Goal: Task Accomplishment & Management: Use online tool/utility

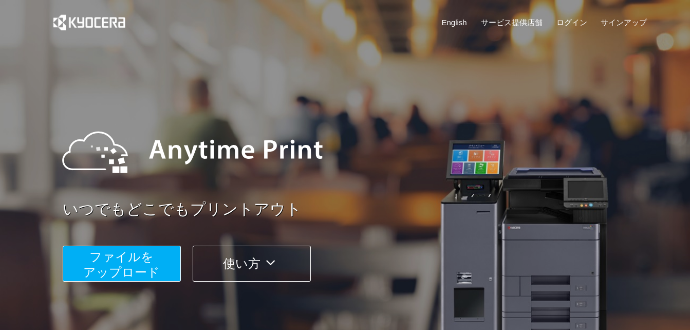
click at [148, 265] on span "ファイルを ​​アップロード" at bounding box center [121, 264] width 77 height 29
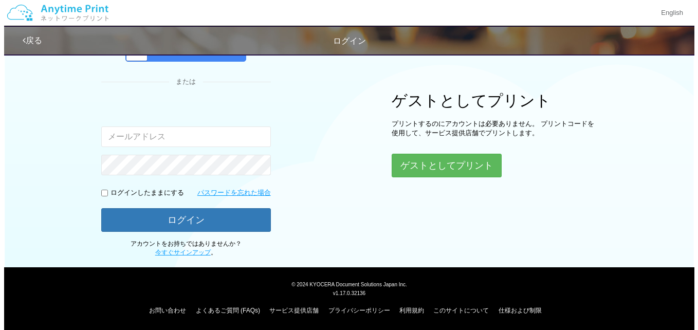
scroll to position [35, 0]
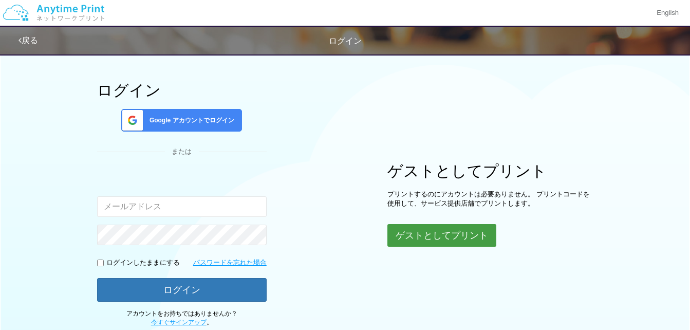
click at [415, 247] on div "ログイン Google アカウントでログイン または 入力されたメールアドレスまたはパスワードが正しくありません。 ログインしたままにする パスワードを忘れた…" at bounding box center [345, 170] width 616 height 314
click at [415, 237] on button "ゲストとしてプリント" at bounding box center [441, 235] width 109 height 23
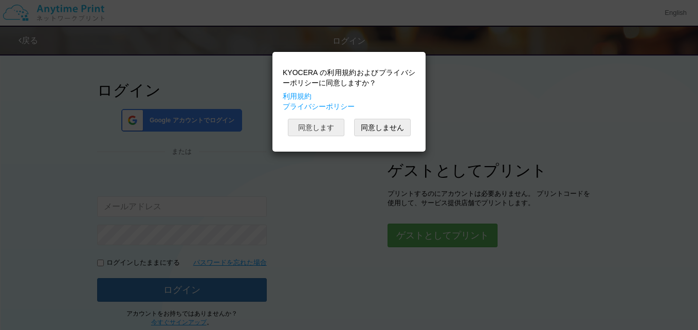
click at [315, 126] on button "同意します" at bounding box center [316, 127] width 57 height 17
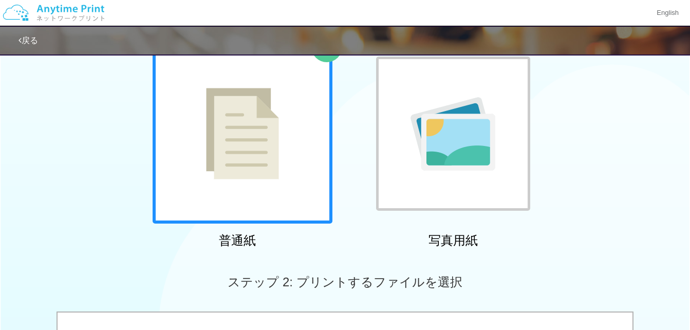
scroll to position [63, 0]
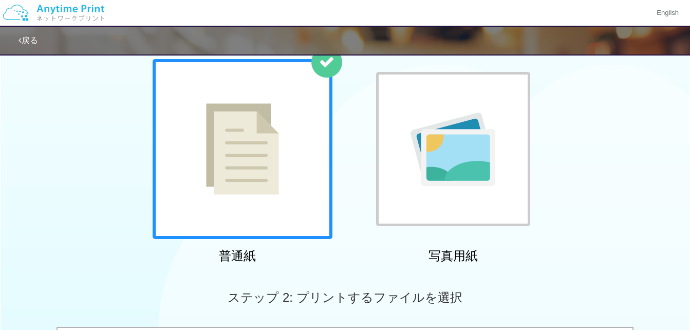
click at [315, 126] on div at bounding box center [243, 149] width 180 height 180
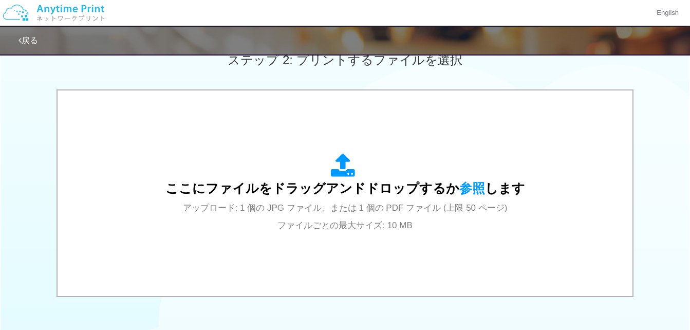
scroll to position [303, 0]
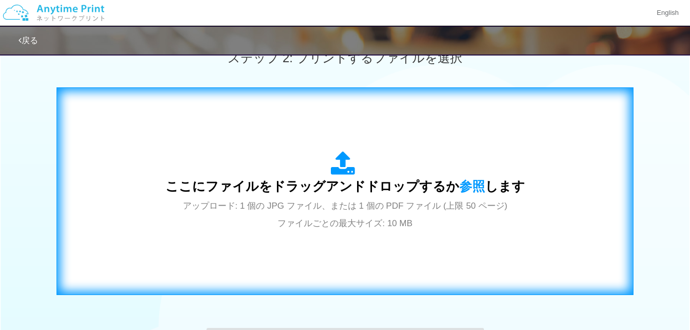
click at [345, 164] on icon at bounding box center [345, 164] width 29 height 26
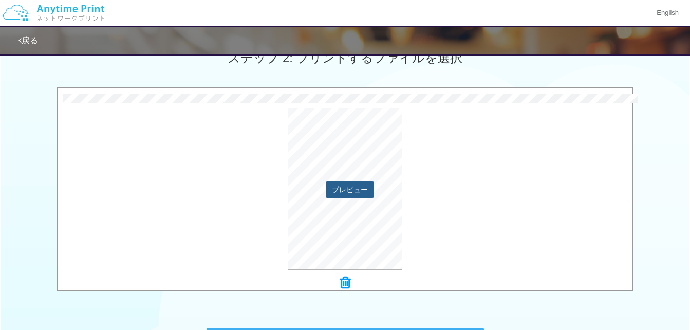
click at [361, 189] on button "プレビュー" at bounding box center [350, 189] width 48 height 16
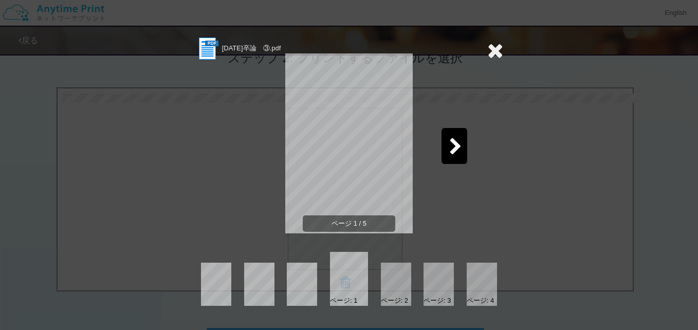
click at [457, 147] on icon at bounding box center [455, 147] width 13 height 18
click at [453, 141] on icon at bounding box center [455, 147] width 13 height 18
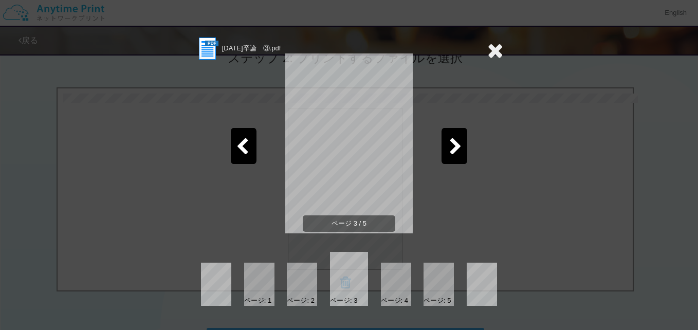
click at [453, 141] on icon at bounding box center [455, 147] width 13 height 18
click at [463, 141] on div at bounding box center [454, 146] width 26 height 36
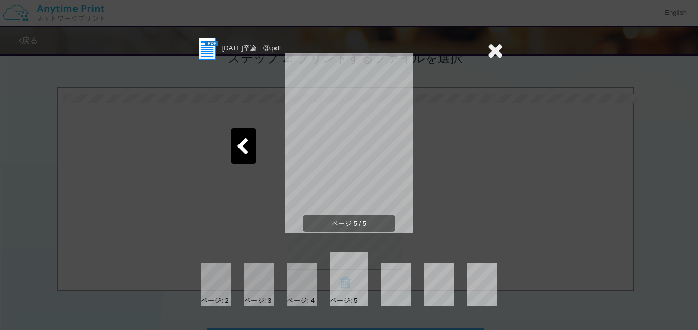
click at [490, 50] on icon at bounding box center [495, 50] width 16 height 21
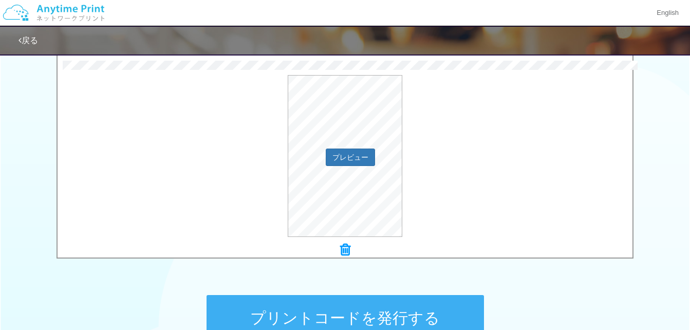
scroll to position [341, 0]
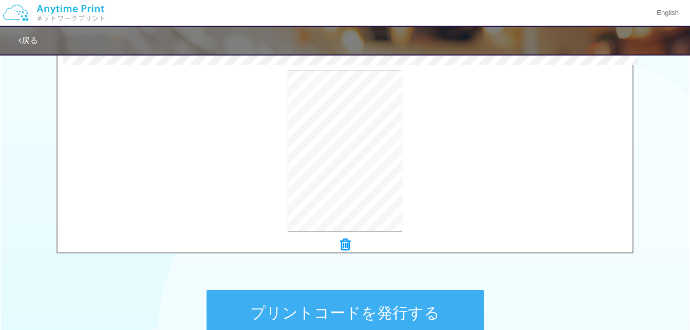
click at [356, 253] on div "× [DATE]卒論　③.pdf プレビュー" at bounding box center [345, 151] width 577 height 204
click at [343, 241] on icon at bounding box center [345, 244] width 10 height 13
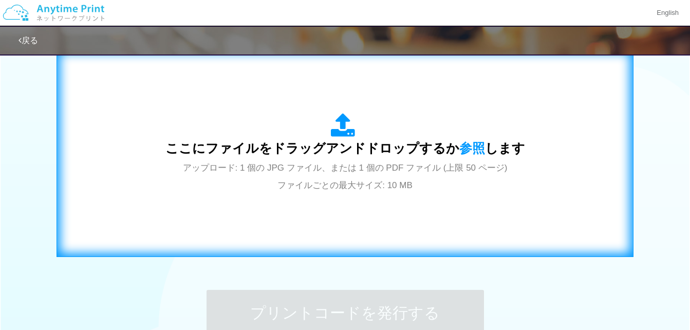
click at [356, 141] on span "ここにファイルをドラッグアンドドロップするか 参照 します" at bounding box center [345, 148] width 360 height 14
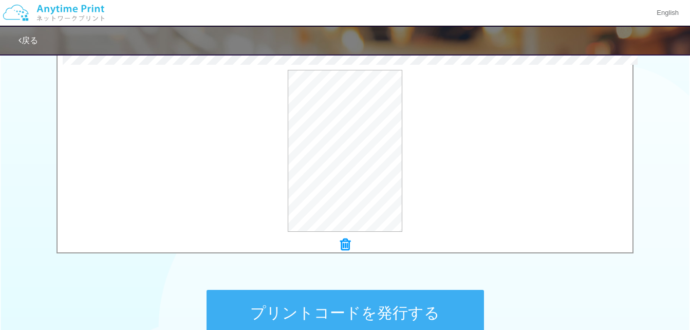
click at [277, 306] on button "プリントコードを発行する" at bounding box center [345, 313] width 277 height 46
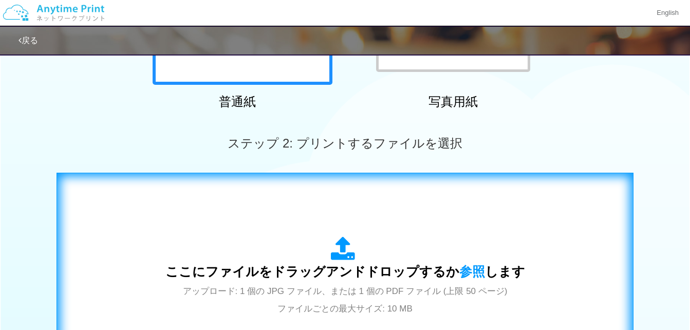
scroll to position [218, 0]
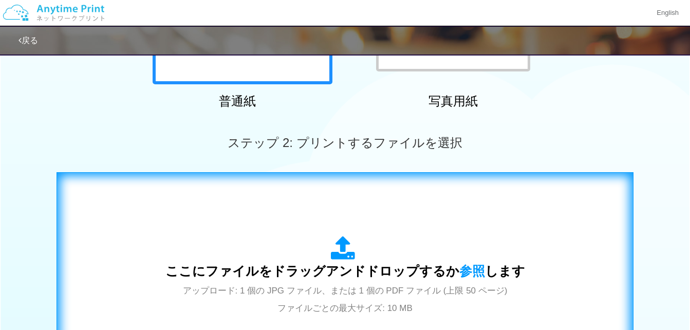
click at [322, 227] on div "ここにファイルをドラッグアンドドロップするか 参照 します アップロード: 1 個の JPG ファイル、または 1 個の PDF ファイル (上限 50 ペー…" at bounding box center [344, 276] width 555 height 186
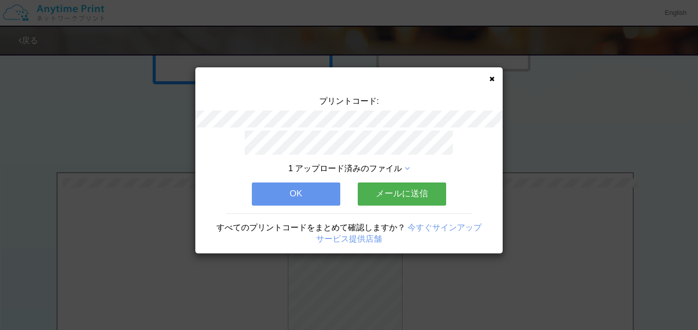
click at [494, 81] on icon at bounding box center [491, 79] width 5 height 7
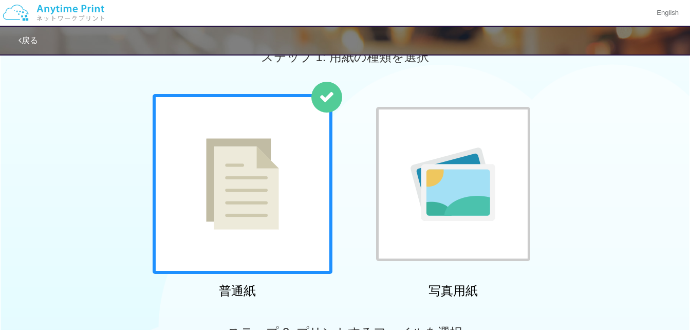
scroll to position [0, 0]
